Goal: Task Accomplishment & Management: Use online tool/utility

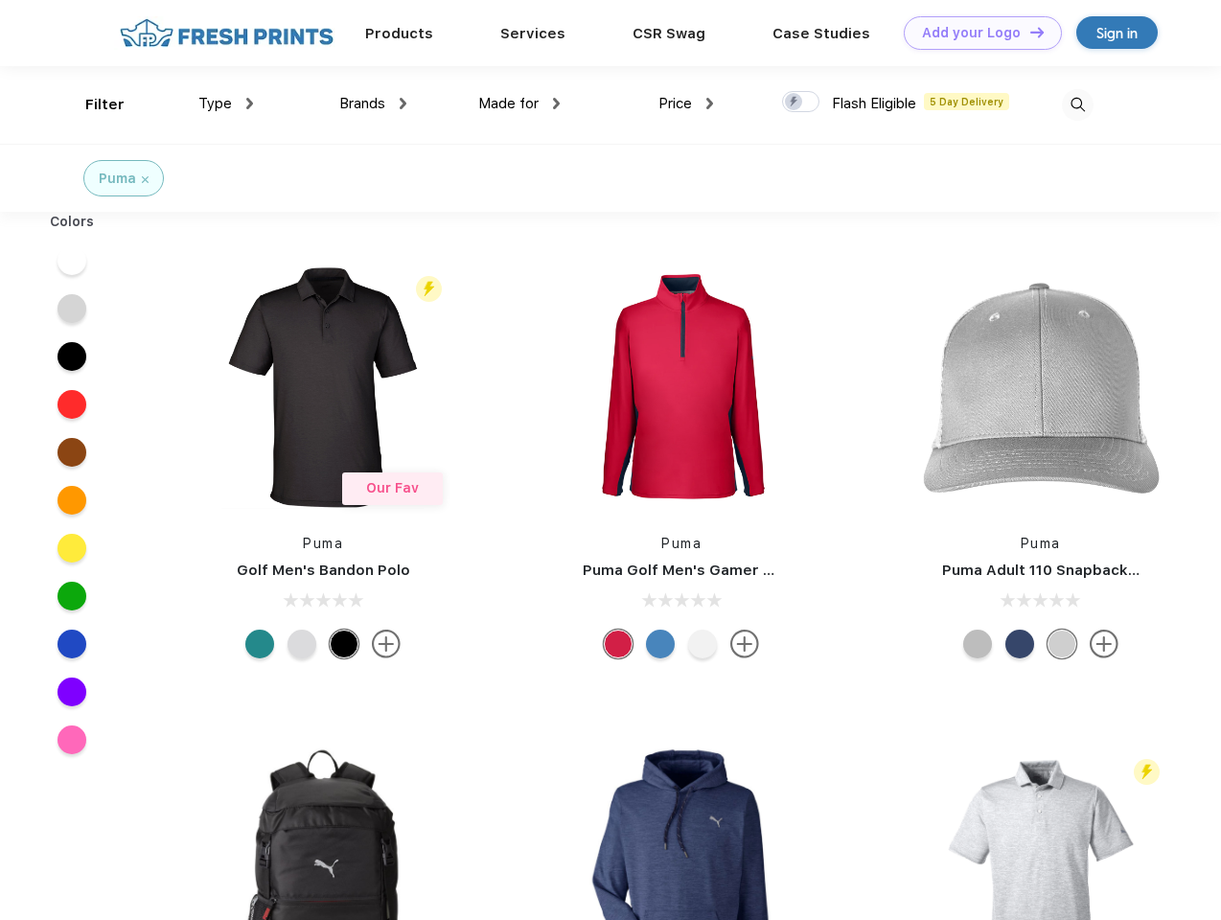
click at [976, 33] on link "Add your Logo Design Tool" at bounding box center [983, 33] width 158 height 34
click at [0, 0] on div "Design Tool" at bounding box center [0, 0] width 0 height 0
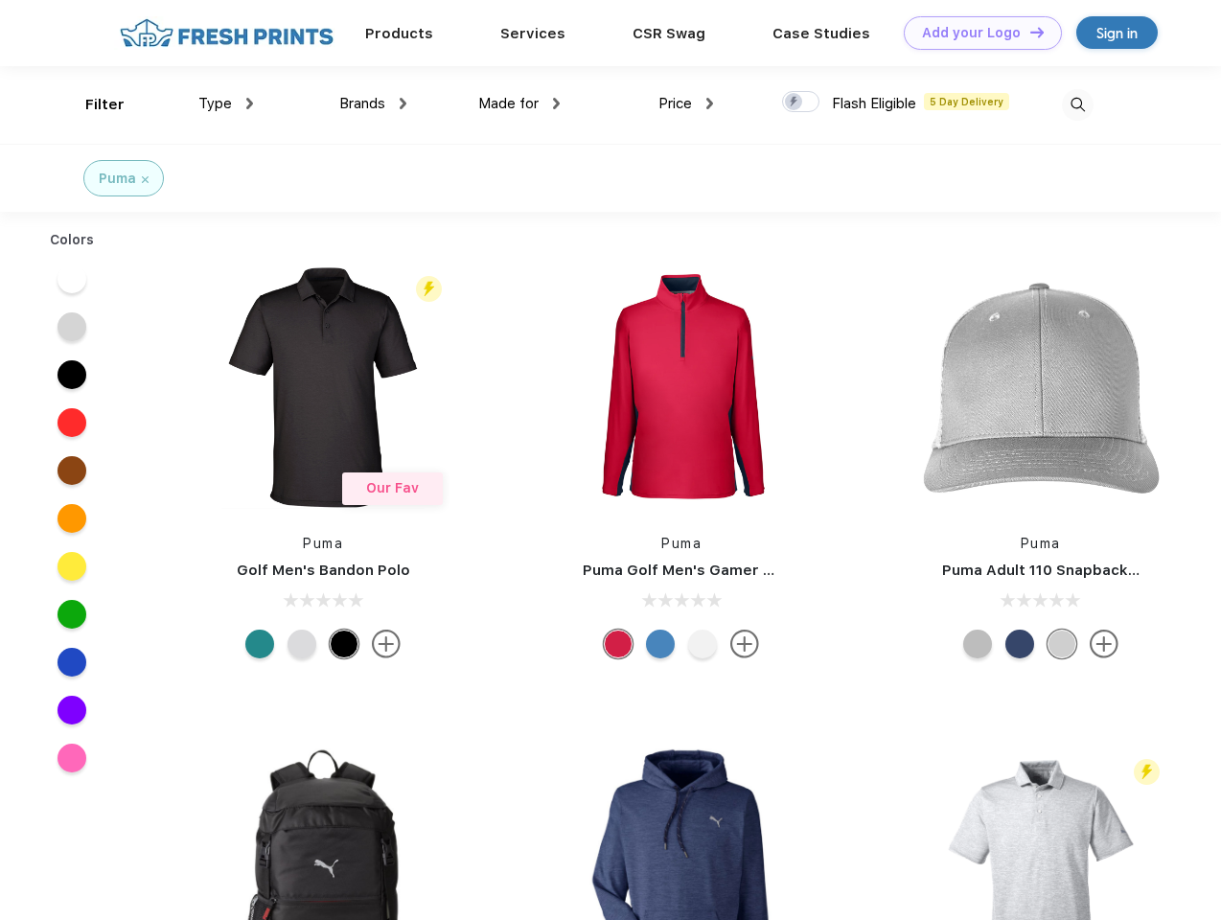
click at [1028, 32] on link "Add your Logo Design Tool" at bounding box center [983, 33] width 158 height 34
click at [92, 104] on div "Filter" at bounding box center [104, 105] width 39 height 22
click at [226, 103] on span "Type" at bounding box center [215, 103] width 34 height 17
click at [373, 103] on span "Brands" at bounding box center [362, 103] width 46 height 17
click at [519, 103] on span "Made for" at bounding box center [508, 103] width 60 height 17
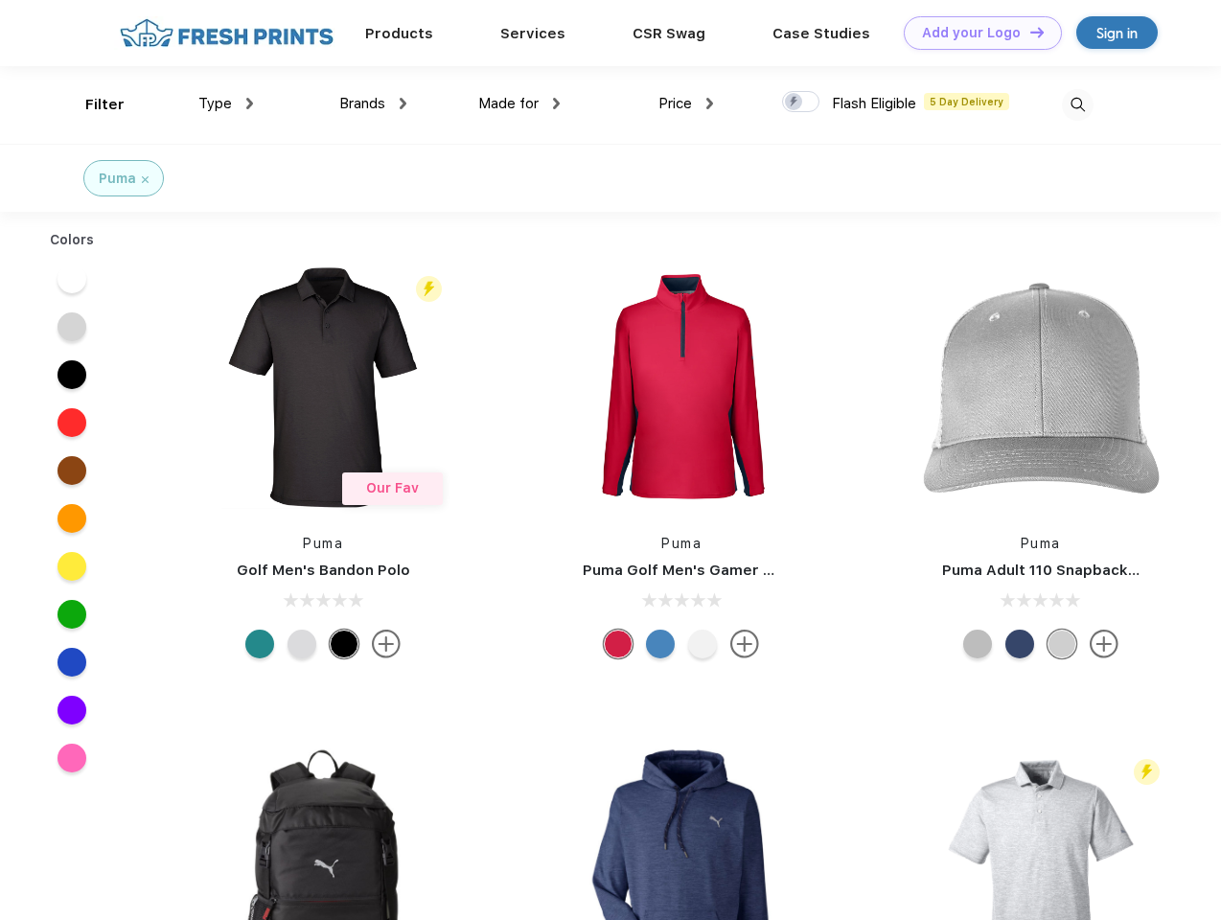
click at [686, 103] on span "Price" at bounding box center [675, 103] width 34 height 17
click at [801, 103] on div at bounding box center [800, 101] width 37 height 21
click at [794, 103] on input "checkbox" at bounding box center [788, 96] width 12 height 12
click at [1077, 104] on img at bounding box center [1078, 105] width 32 height 32
